Goal: Information Seeking & Learning: Learn about a topic

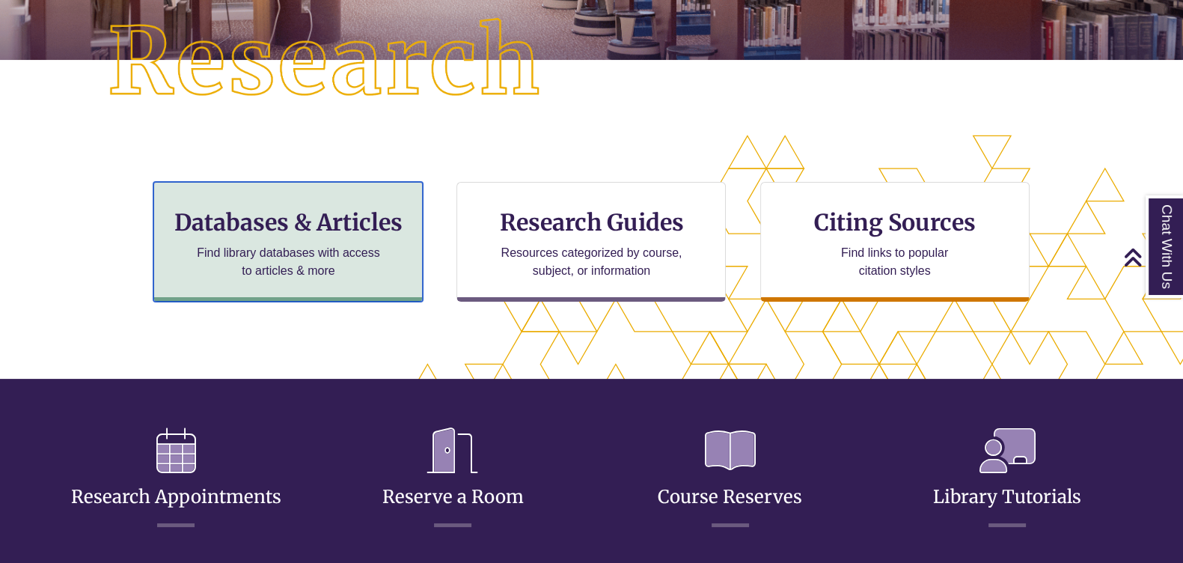
click at [258, 222] on h3 "Databases & Articles" at bounding box center [288, 222] width 244 height 28
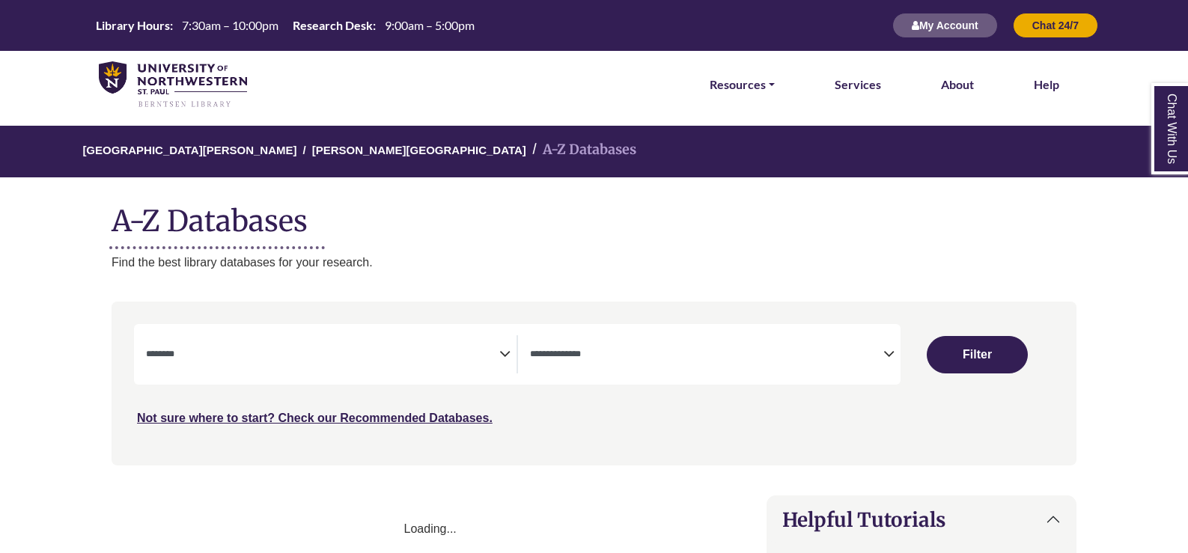
select select "Database Subject Filter"
select select "Database Types Filter"
select select "Database Subject Filter"
select select "Database Types Filter"
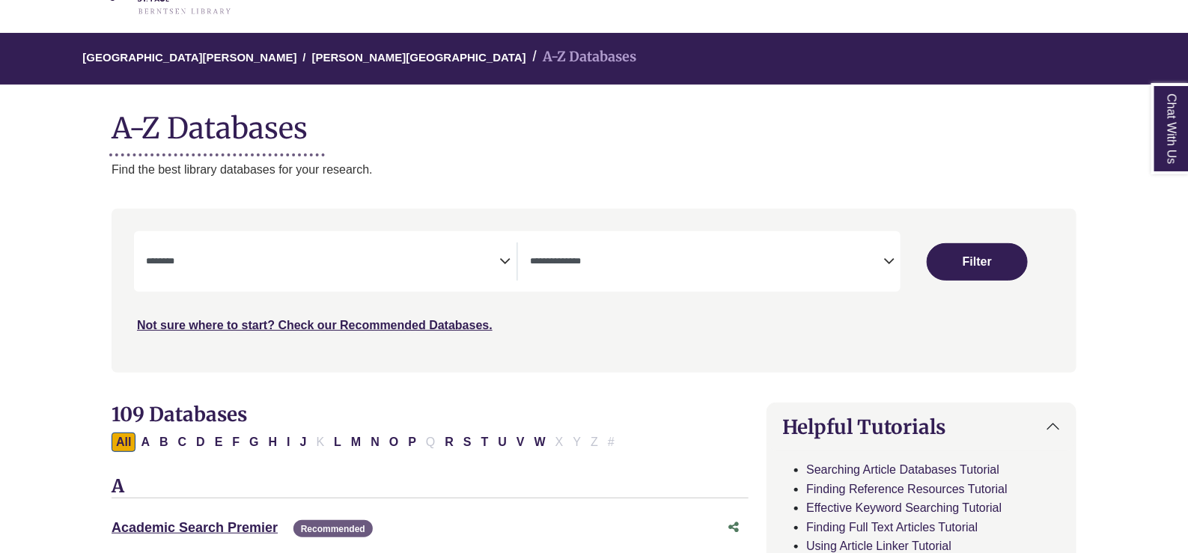
scroll to position [281, 0]
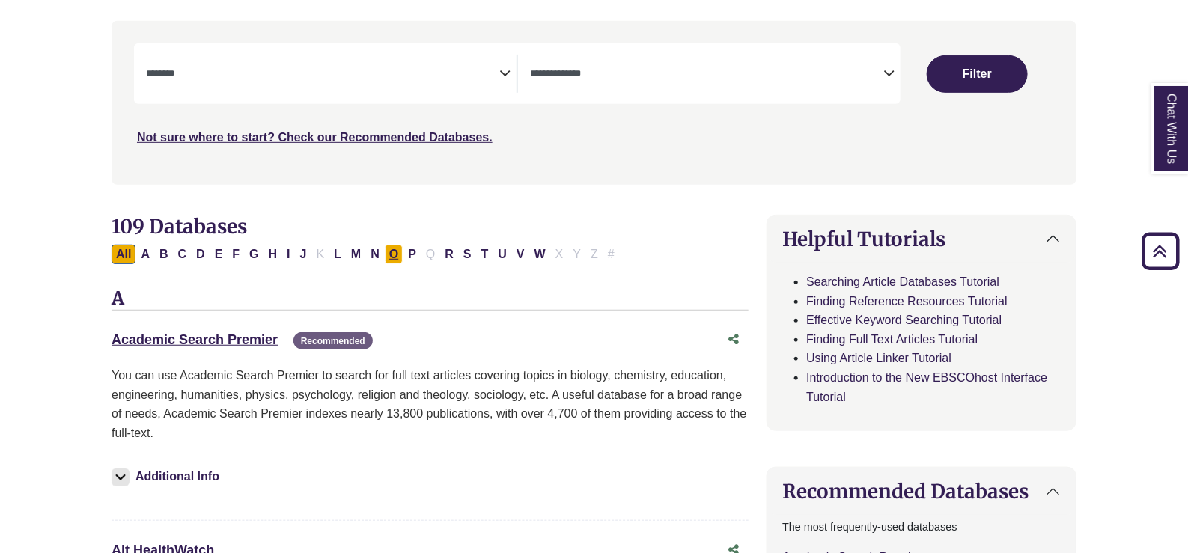
click at [389, 255] on button "O" at bounding box center [394, 254] width 18 height 19
select select "Database Subject Filter"
select select "Database Types Filter"
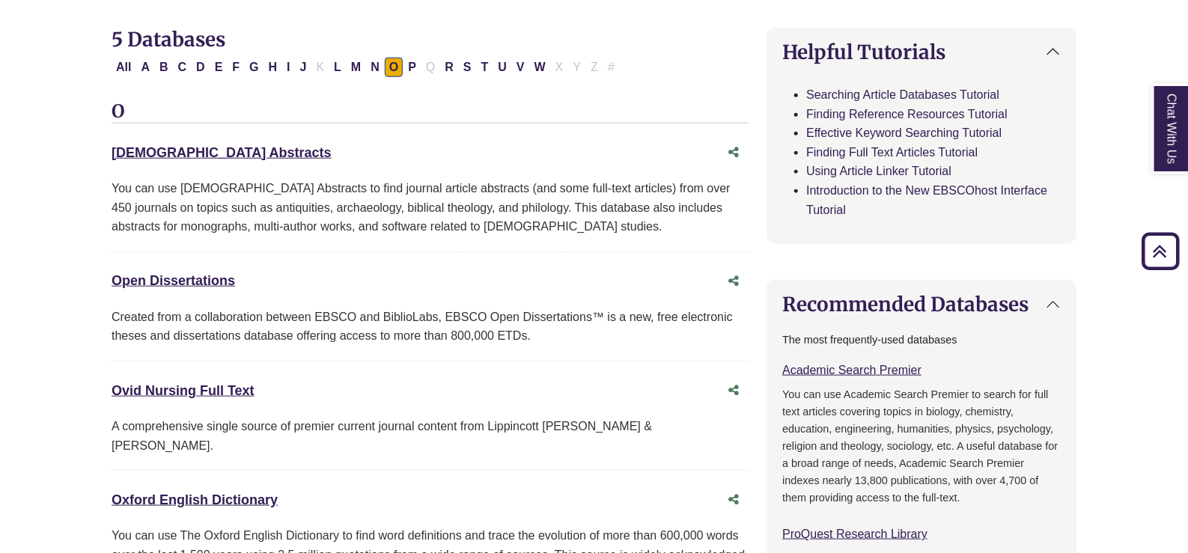
scroll to position [654, 0]
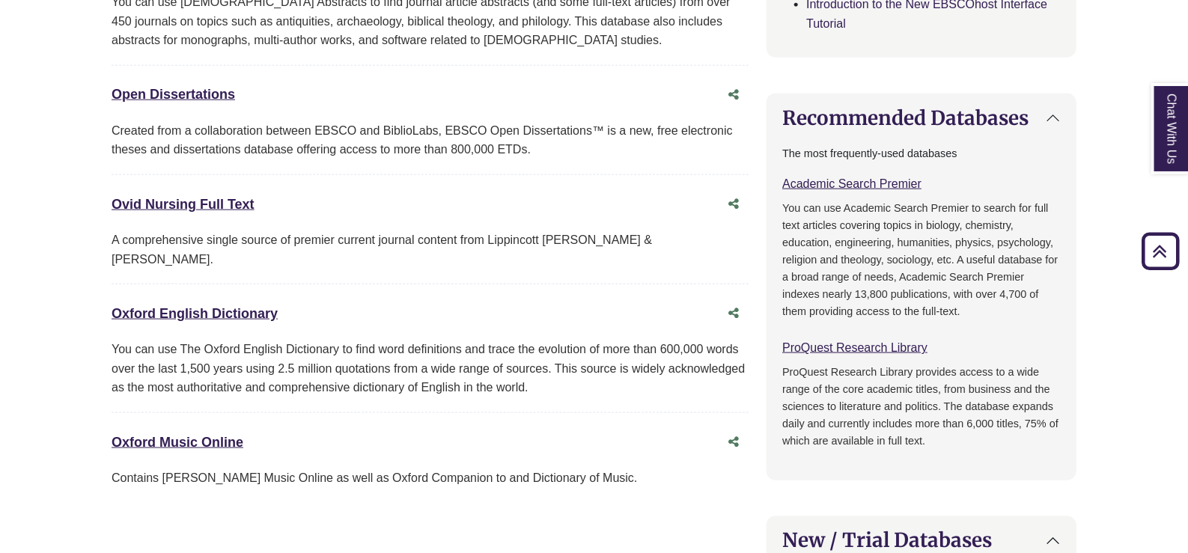
click at [243, 302] on div "Oxford English Dictionary This link opens in a new window" at bounding box center [430, 313] width 637 height 28
click at [240, 306] on link "Oxford English Dictionary This link opens in a new window" at bounding box center [195, 313] width 166 height 15
click at [255, 306] on link "Oxford English Dictionary This link opens in a new window" at bounding box center [195, 313] width 166 height 15
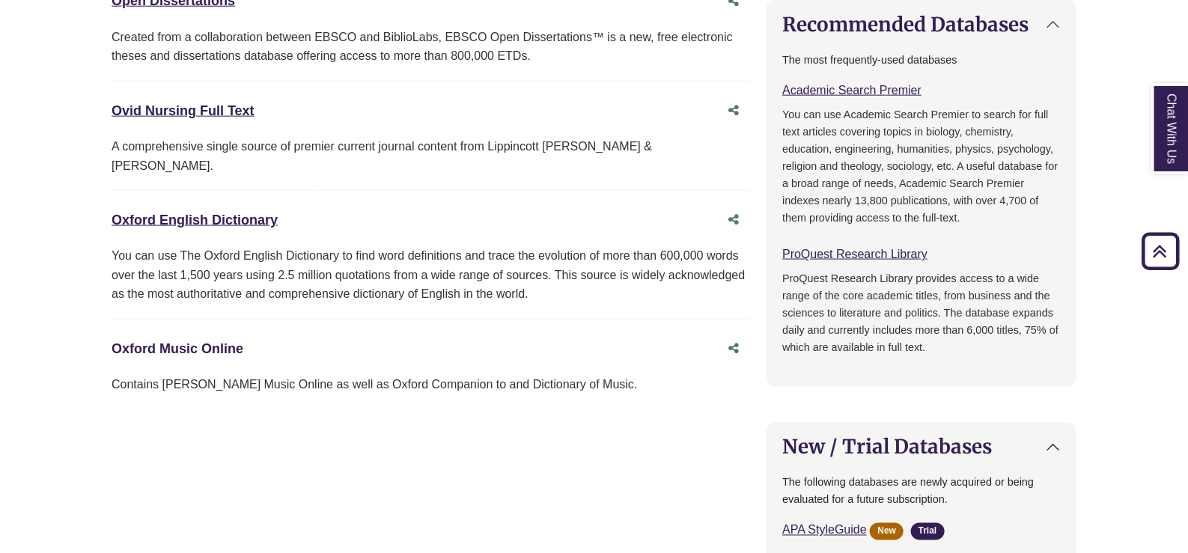
click at [195, 341] on link "Oxford Music Online This link opens in a new window" at bounding box center [178, 348] width 132 height 15
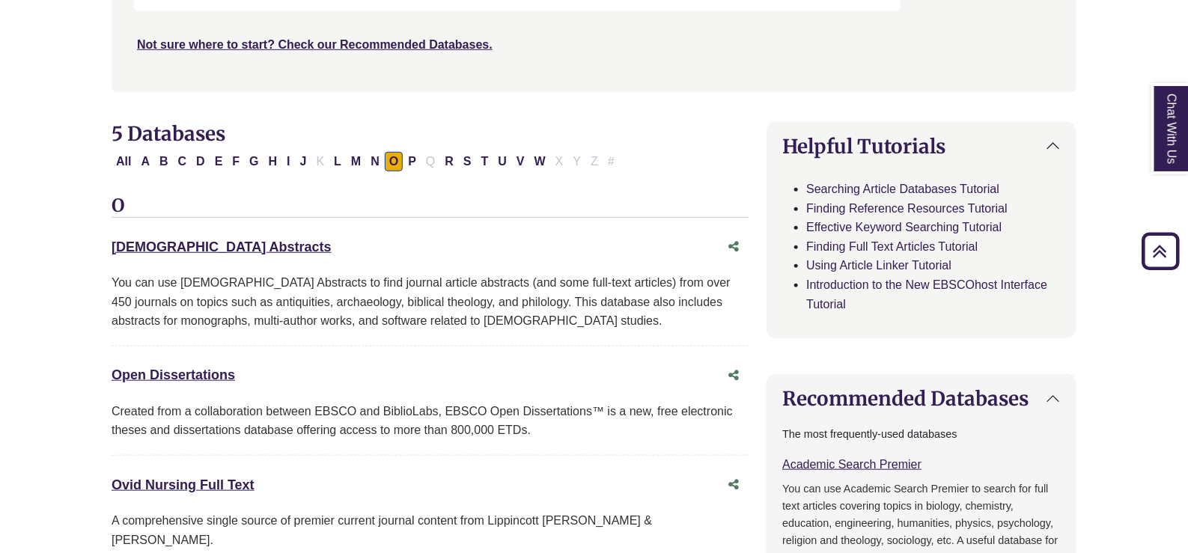
scroll to position [281, 0]
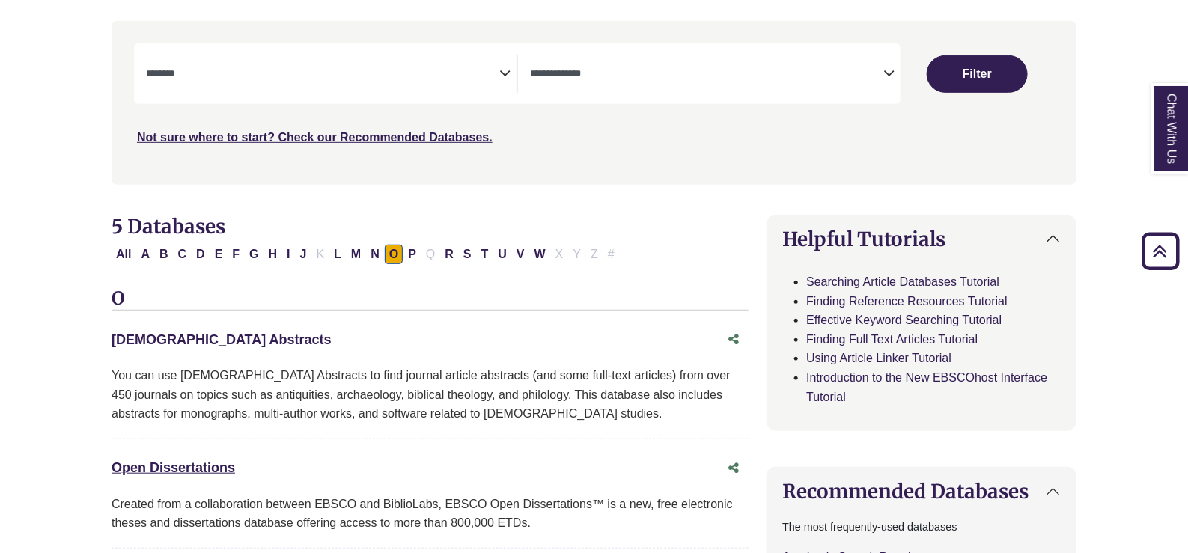
click at [231, 335] on link "[DEMOGRAPHIC_DATA] Abstracts This link opens in a new window" at bounding box center [222, 339] width 220 height 15
